Goal: Task Accomplishment & Management: Manage account settings

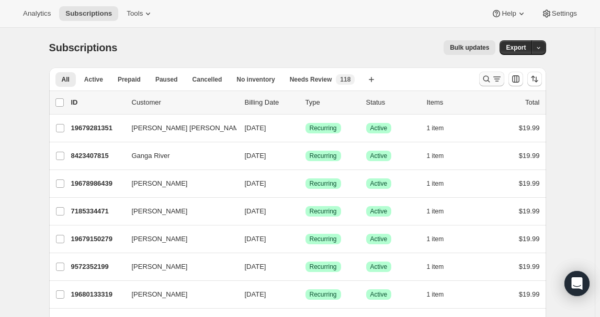
click at [486, 77] on icon "Search and filter results" at bounding box center [486, 79] width 7 height 7
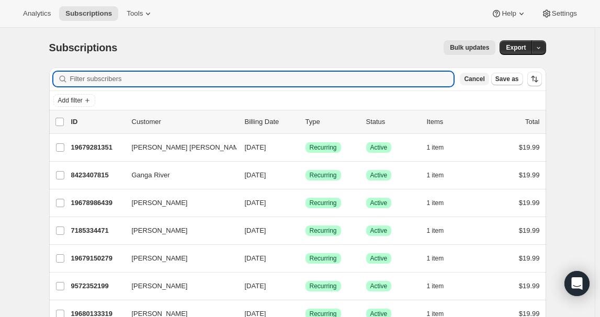
paste input "Christi Sidwell"
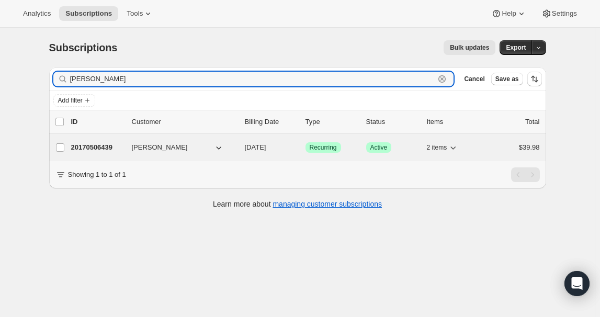
type input "Christi Sidwell"
click at [236, 147] on div "Christi Sidwell" at bounding box center [184, 147] width 105 height 10
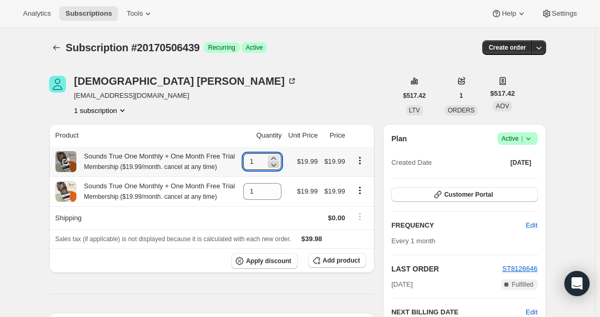
click at [279, 166] on icon at bounding box center [273, 164] width 10 height 10
type input "0"
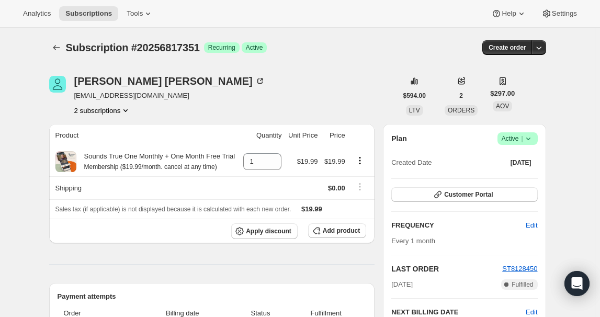
click at [531, 136] on icon at bounding box center [528, 138] width 10 height 10
click at [531, 159] on span "Pause subscription" at bounding box center [519, 159] width 58 height 8
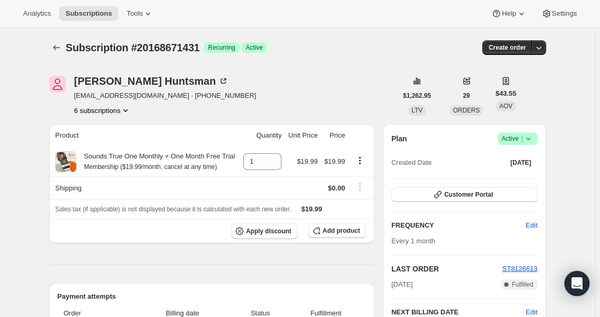
click at [536, 139] on span "Success Active |" at bounding box center [517, 138] width 40 height 13
click at [533, 155] on span "Pause subscription" at bounding box center [519, 159] width 58 height 8
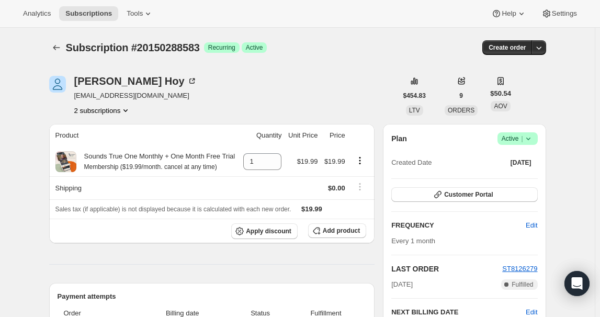
click at [533, 138] on icon at bounding box center [528, 138] width 10 height 10
click at [531, 155] on span "Pause subscription" at bounding box center [519, 159] width 58 height 8
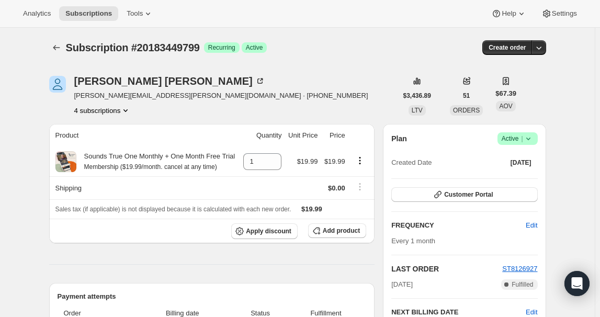
click at [522, 142] on span "|" at bounding box center [522, 138] width 2 height 8
click at [521, 158] on span "Pause subscription" at bounding box center [519, 159] width 58 height 8
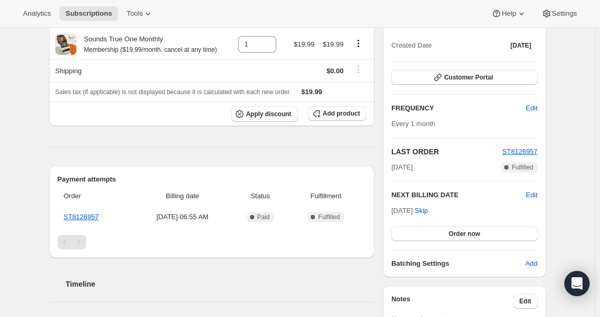
scroll to position [47, 0]
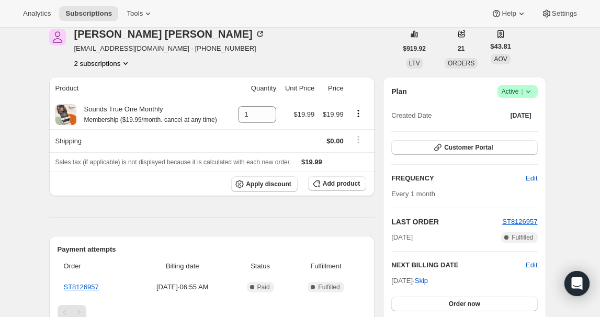
click at [537, 90] on span "Success Active |" at bounding box center [517, 91] width 40 height 13
click at [524, 112] on span "Pause subscription" at bounding box center [519, 112] width 58 height 8
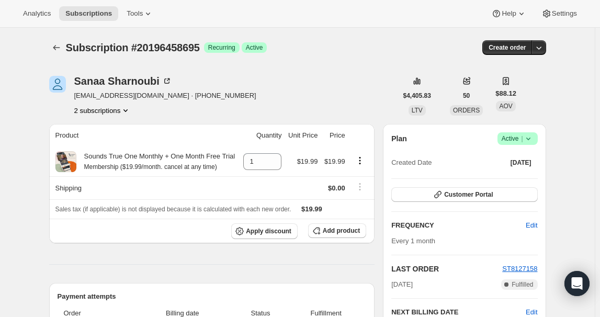
click at [532, 140] on icon at bounding box center [528, 138] width 10 height 10
click at [515, 160] on span "Pause subscription" at bounding box center [519, 159] width 58 height 8
click at [520, 142] on span "Active |" at bounding box center [517, 138] width 32 height 10
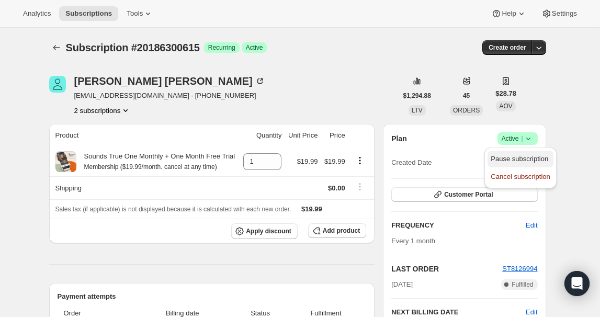
click at [523, 155] on span "Pause subscription" at bounding box center [519, 159] width 58 height 8
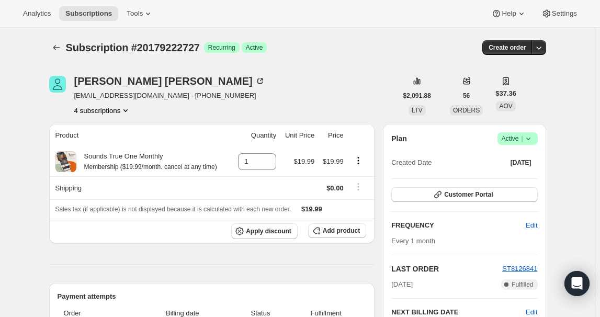
click at [532, 137] on icon at bounding box center [528, 138] width 10 height 10
click at [525, 160] on span "Pause subscription" at bounding box center [519, 159] width 58 height 8
click at [527, 134] on icon at bounding box center [528, 138] width 10 height 10
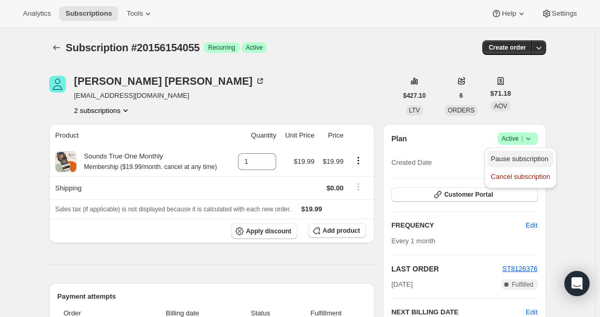
click at [526, 157] on span "Pause subscription" at bounding box center [519, 159] width 58 height 8
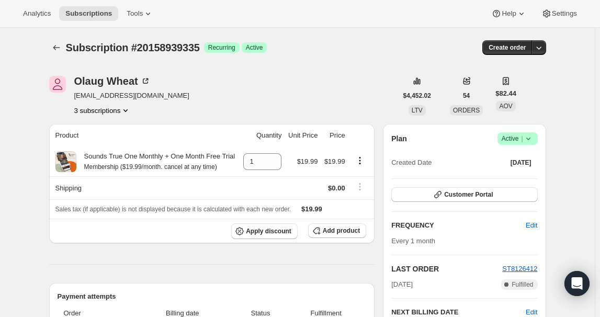
click at [127, 111] on icon "Product actions" at bounding box center [125, 110] width 4 height 3
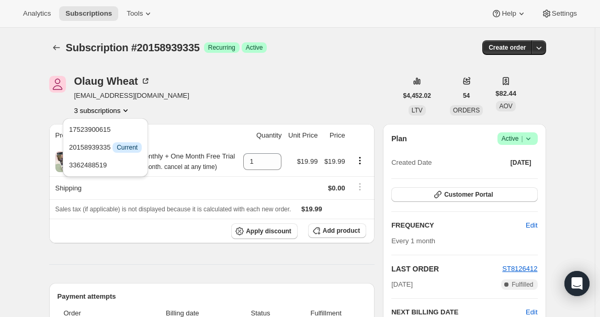
click at [127, 111] on icon "Product actions" at bounding box center [125, 110] width 4 height 3
click at [239, 77] on div "Olaug Wheat olaugaw25@gmail.com 3 subscriptions" at bounding box center [223, 96] width 348 height 40
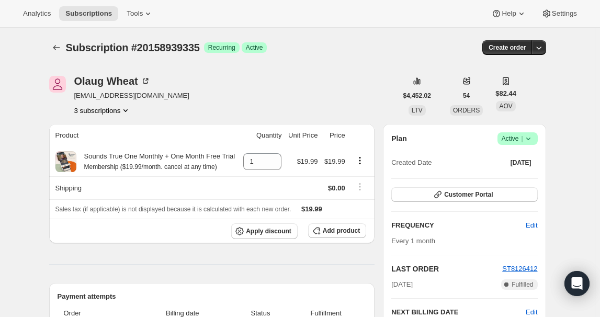
click at [537, 137] on span "Success Active |" at bounding box center [517, 138] width 40 height 13
click at [523, 158] on span "Pause subscription" at bounding box center [519, 159] width 58 height 8
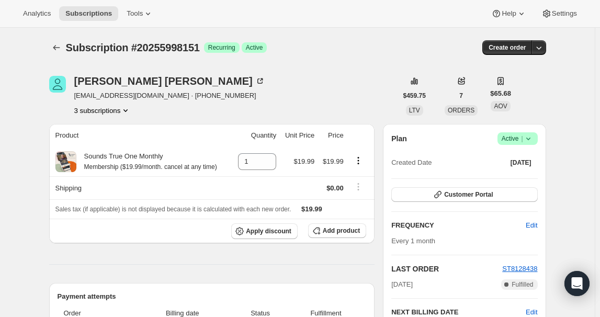
click at [541, 137] on div "Plan Success Active | Created Date Sep 15, 2025 Customer Portal FREQUENCY Edit …" at bounding box center [464, 259] width 163 height 270
click at [533, 140] on icon at bounding box center [528, 138] width 10 height 10
click at [532, 160] on span "Pause subscription" at bounding box center [519, 159] width 58 height 8
click at [532, 135] on icon at bounding box center [528, 138] width 10 height 10
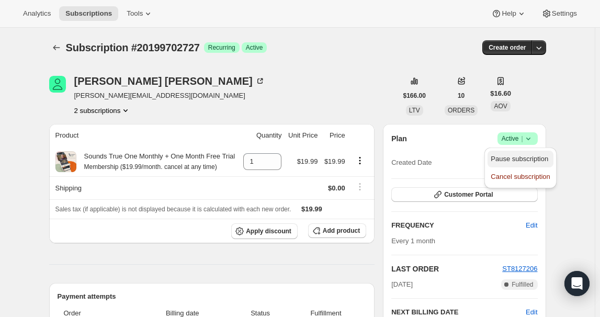
click at [526, 151] on button "Pause subscription" at bounding box center [519, 159] width 65 height 17
click at [527, 136] on icon at bounding box center [528, 138] width 10 height 10
click at [525, 160] on span "Pause subscription" at bounding box center [519, 159] width 58 height 8
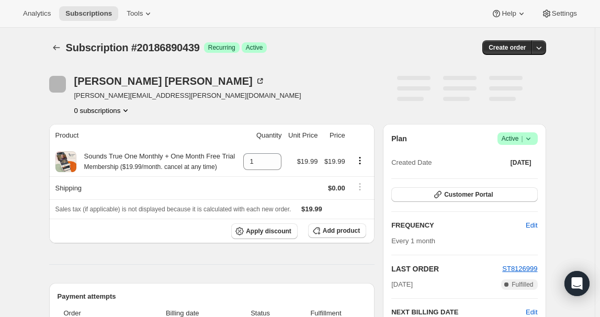
click at [533, 136] on icon at bounding box center [528, 138] width 10 height 10
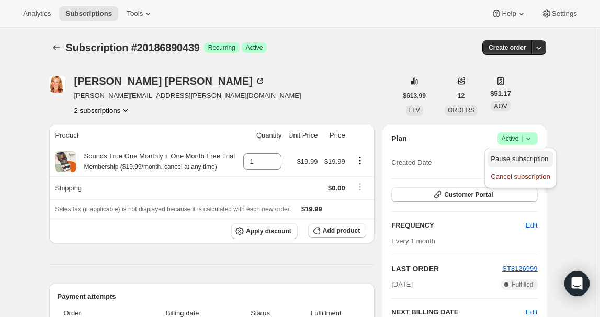
click at [526, 155] on span "Pause subscription" at bounding box center [519, 159] width 58 height 8
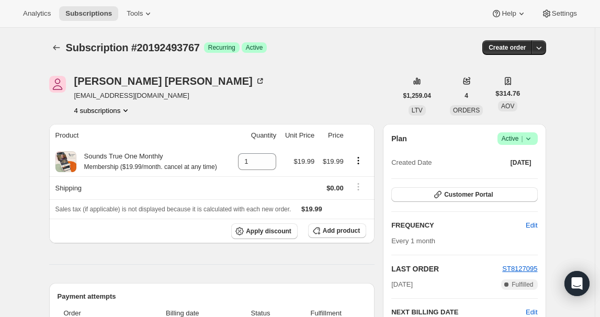
click at [522, 135] on span "|" at bounding box center [522, 138] width 2 height 8
click at [515, 154] on span "Pause subscription" at bounding box center [519, 159] width 59 height 10
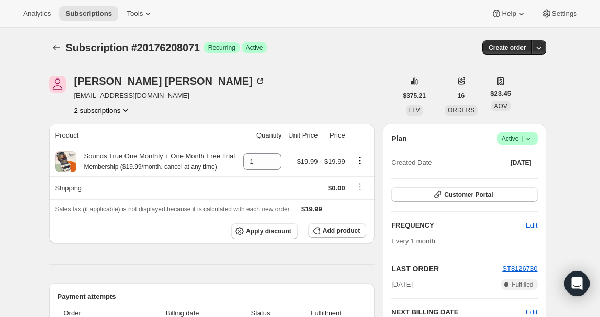
click at [536, 140] on span "Success Active |" at bounding box center [517, 138] width 40 height 13
click at [526, 160] on span "Pause subscription" at bounding box center [519, 159] width 58 height 8
click at [536, 140] on span "Success Active |" at bounding box center [517, 138] width 40 height 13
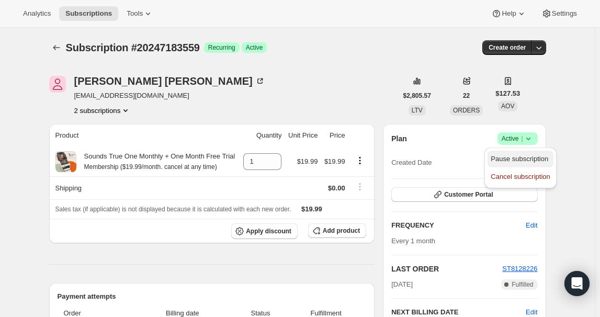
click at [533, 157] on span "Pause subscription" at bounding box center [519, 159] width 58 height 8
click at [527, 144] on span "Success Active |" at bounding box center [517, 138] width 40 height 13
click at [526, 158] on span "Pause subscription" at bounding box center [519, 159] width 58 height 8
click at [525, 139] on icon at bounding box center [528, 138] width 10 height 10
click at [524, 156] on span "Pause subscription" at bounding box center [519, 159] width 58 height 8
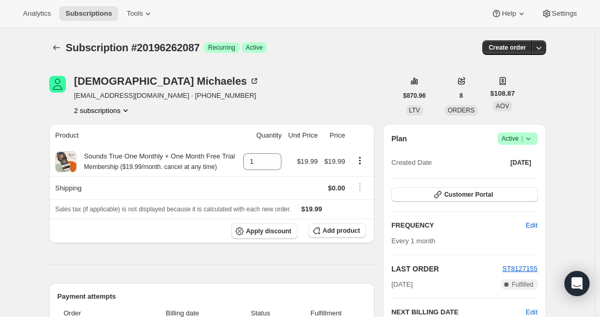
click at [528, 135] on icon at bounding box center [528, 138] width 10 height 10
click at [524, 156] on span "Pause subscription" at bounding box center [519, 159] width 58 height 8
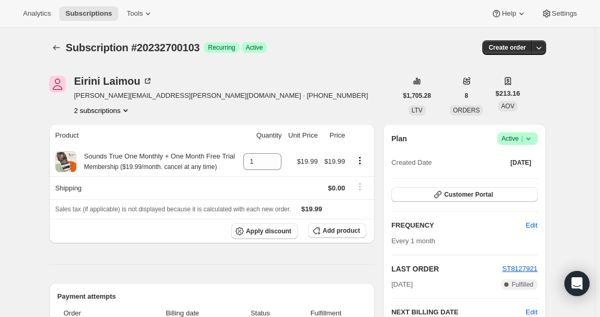
click at [515, 136] on span "Active |" at bounding box center [517, 138] width 32 height 10
click at [515, 153] on button "Pause subscription" at bounding box center [519, 159] width 65 height 17
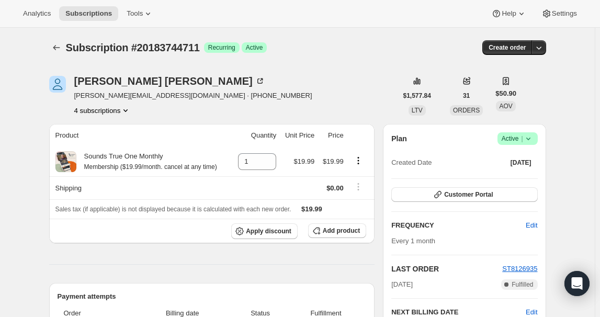
click at [531, 134] on icon at bounding box center [528, 138] width 10 height 10
click at [529, 157] on span "Pause subscription" at bounding box center [519, 159] width 58 height 8
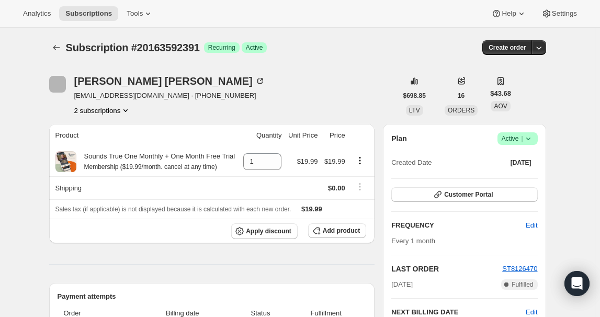
click at [524, 136] on icon at bounding box center [528, 138] width 10 height 10
click at [521, 153] on button "Pause subscription" at bounding box center [519, 159] width 65 height 17
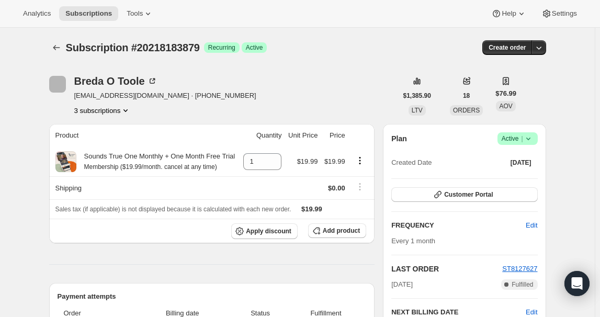
click at [527, 136] on icon at bounding box center [528, 138] width 10 height 10
click at [525, 155] on span "Pause subscription" at bounding box center [519, 159] width 58 height 8
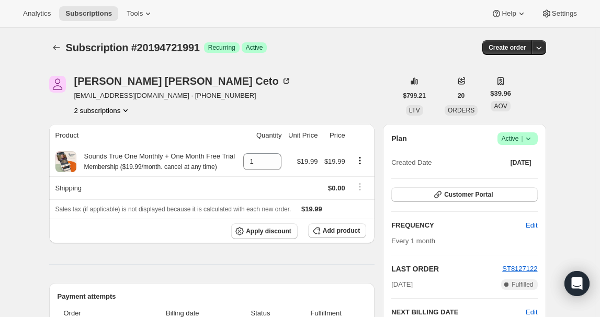
click at [533, 139] on icon at bounding box center [528, 138] width 10 height 10
click at [521, 161] on span "Pause subscription" at bounding box center [519, 159] width 58 height 8
click at [531, 140] on icon at bounding box center [528, 138] width 10 height 10
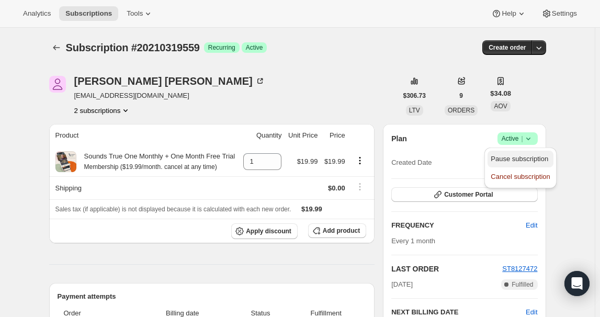
click at [524, 153] on button "Pause subscription" at bounding box center [519, 159] width 65 height 17
